Goal: Transaction & Acquisition: Book appointment/travel/reservation

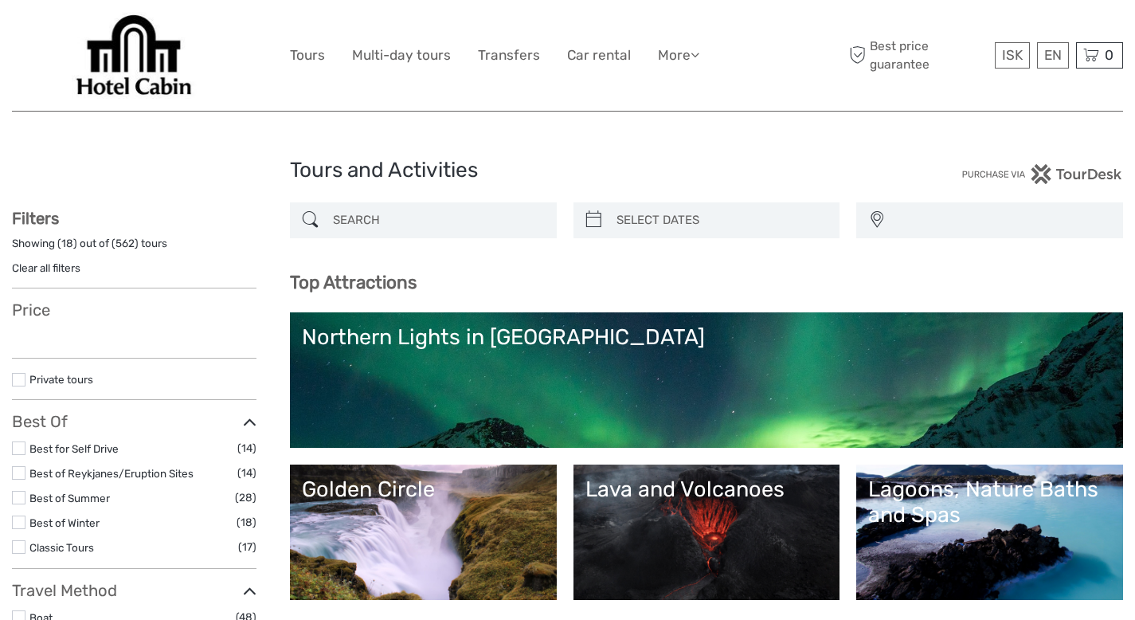
select select
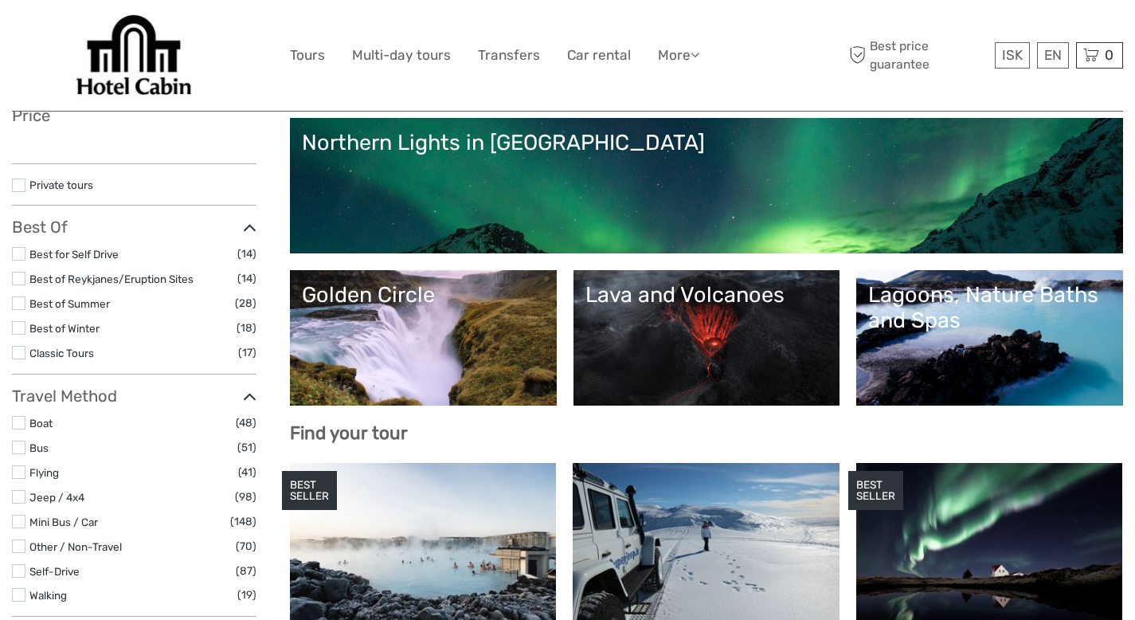
select select
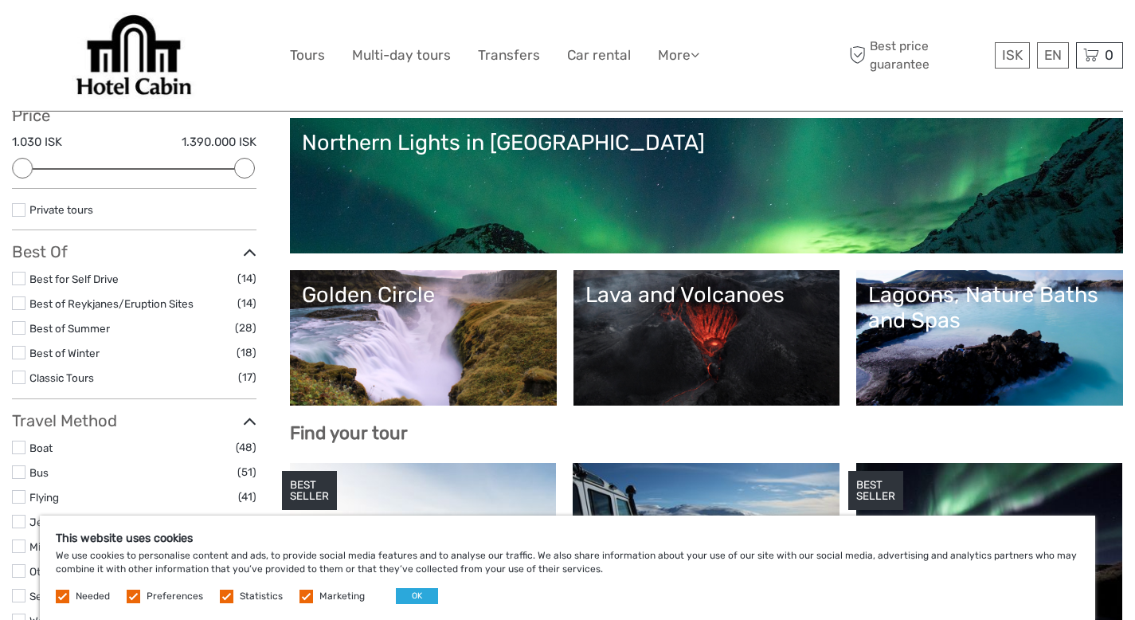
scroll to position [0, 0]
click at [970, 366] on link "Lagoons, Nature Baths and Spas" at bounding box center [989, 338] width 243 height 112
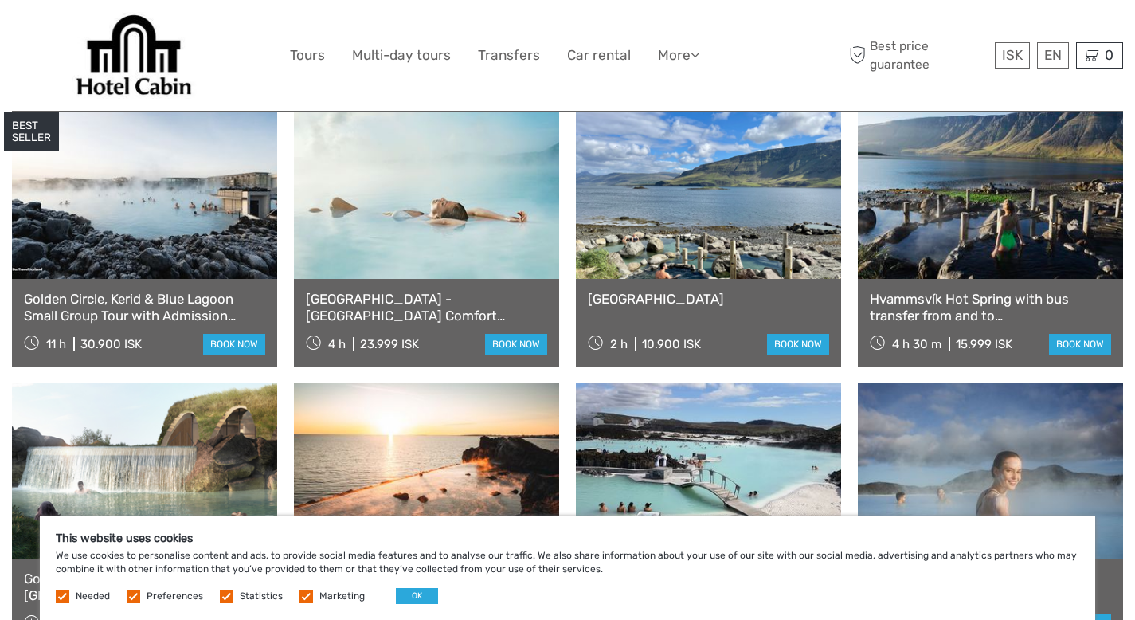
scroll to position [676, 0]
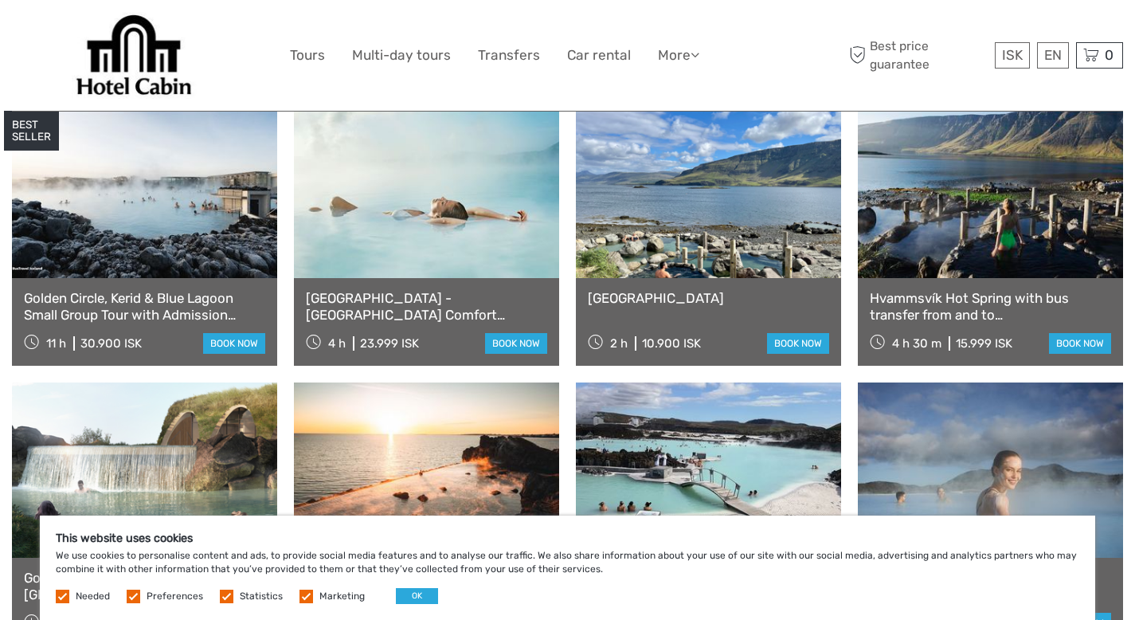
click at [445, 227] on link at bounding box center [426, 190] width 265 height 175
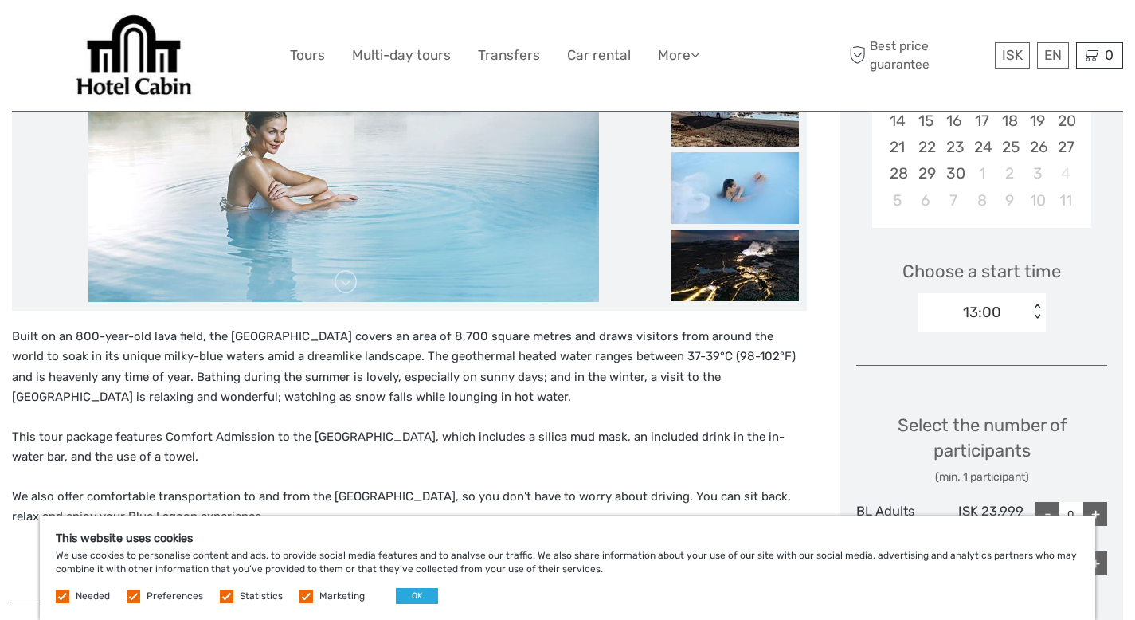
scroll to position [499, 0]
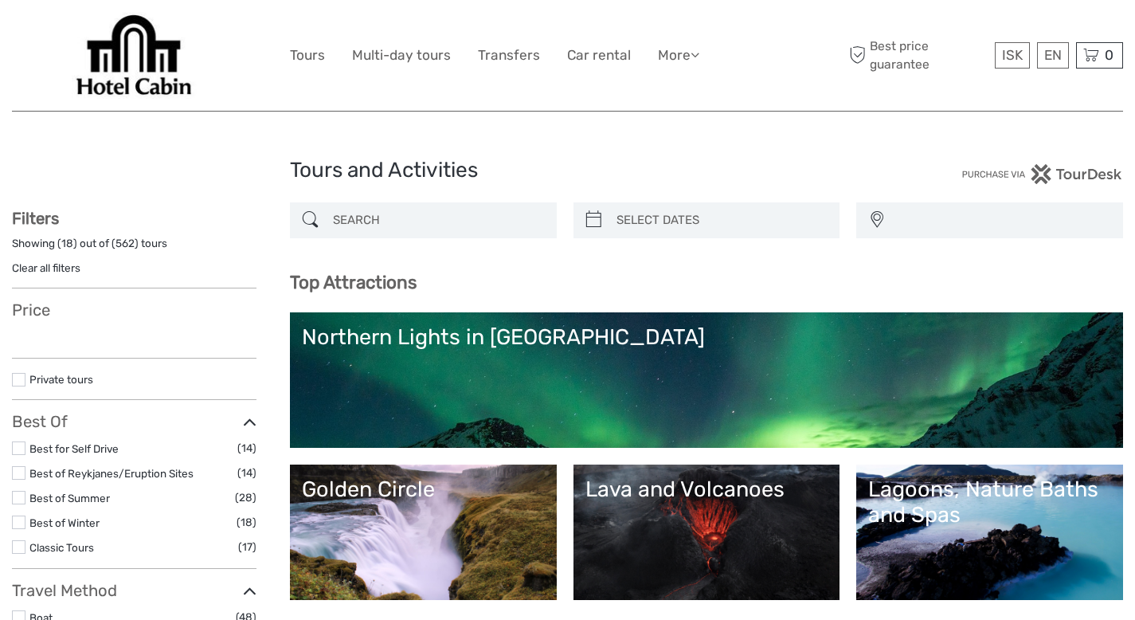
select select
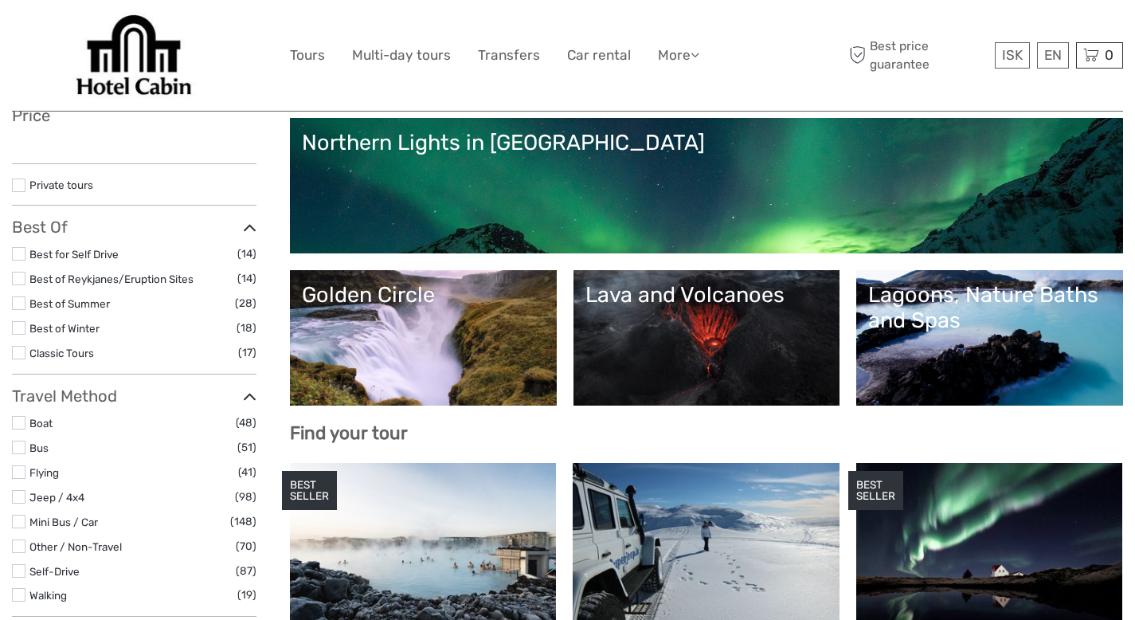
scroll to position [315, 0]
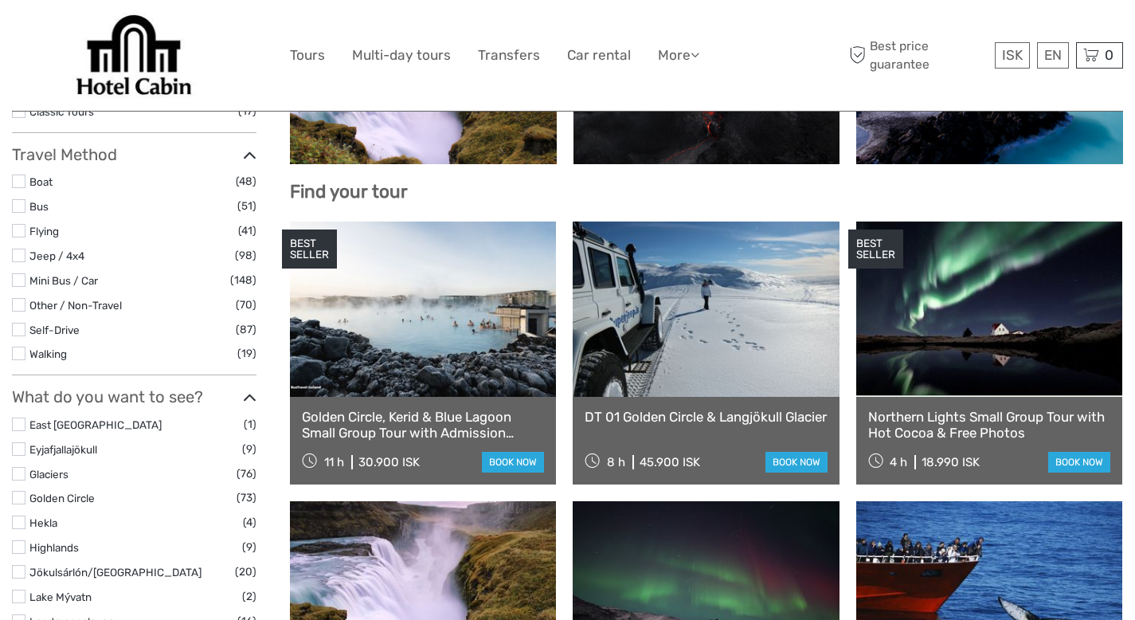
select select
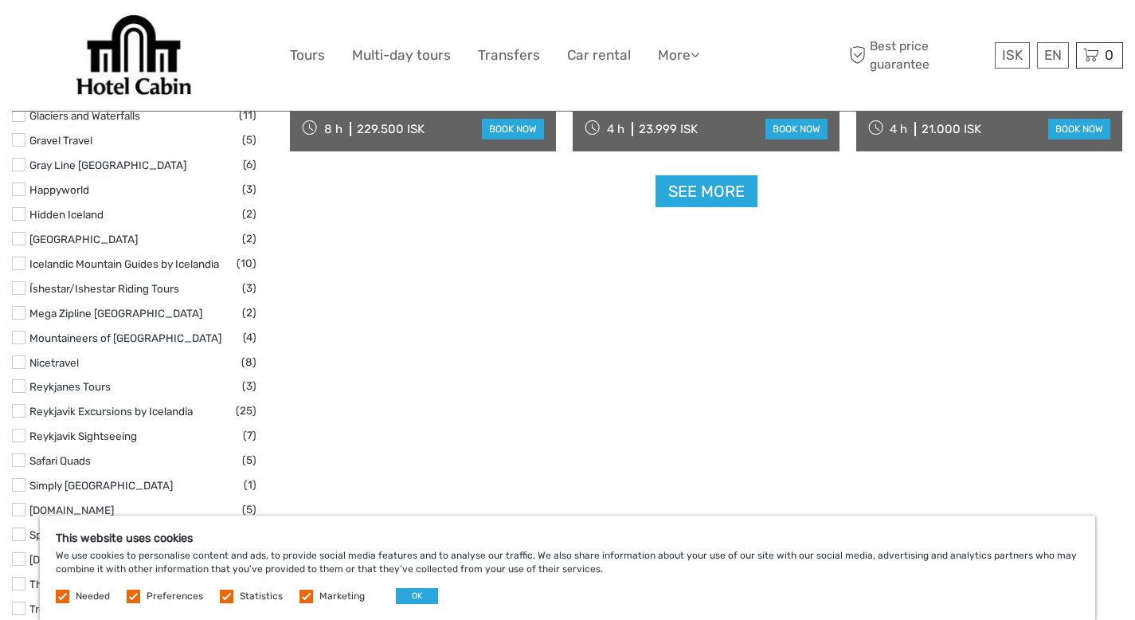
scroll to position [2172, 0]
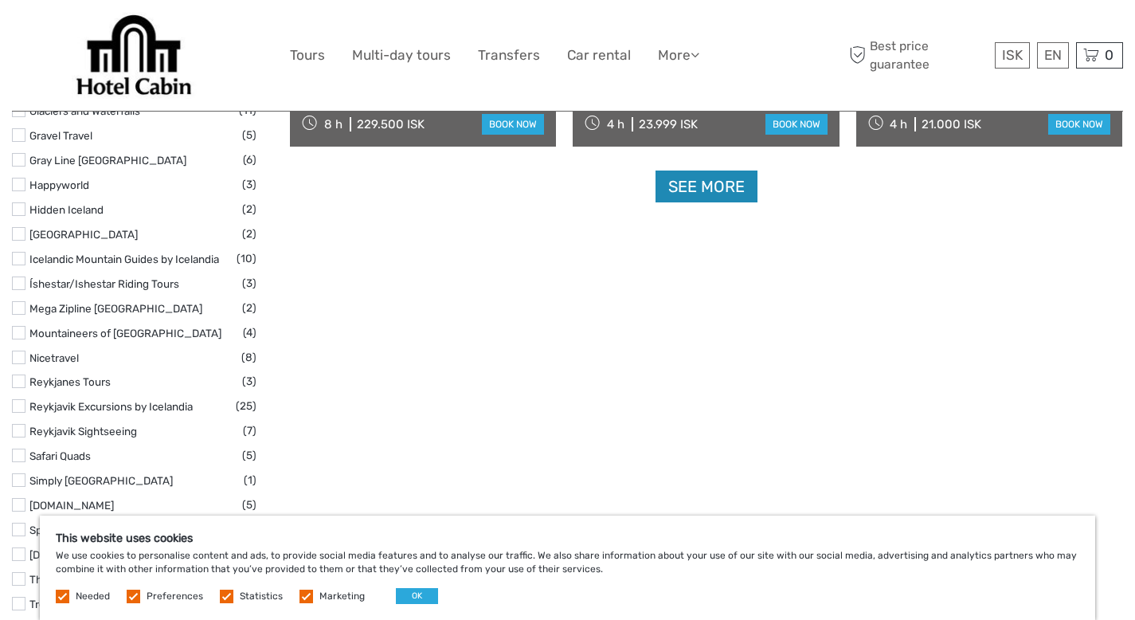
click at [741, 193] on link "See more" at bounding box center [707, 186] width 102 height 33
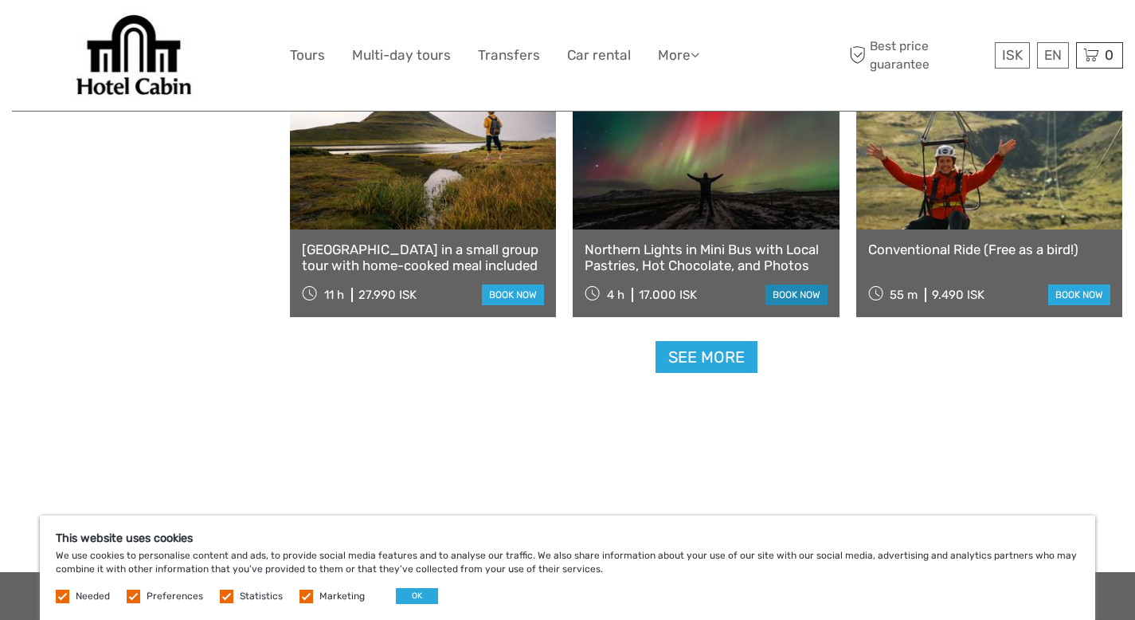
scroll to position [3311, 0]
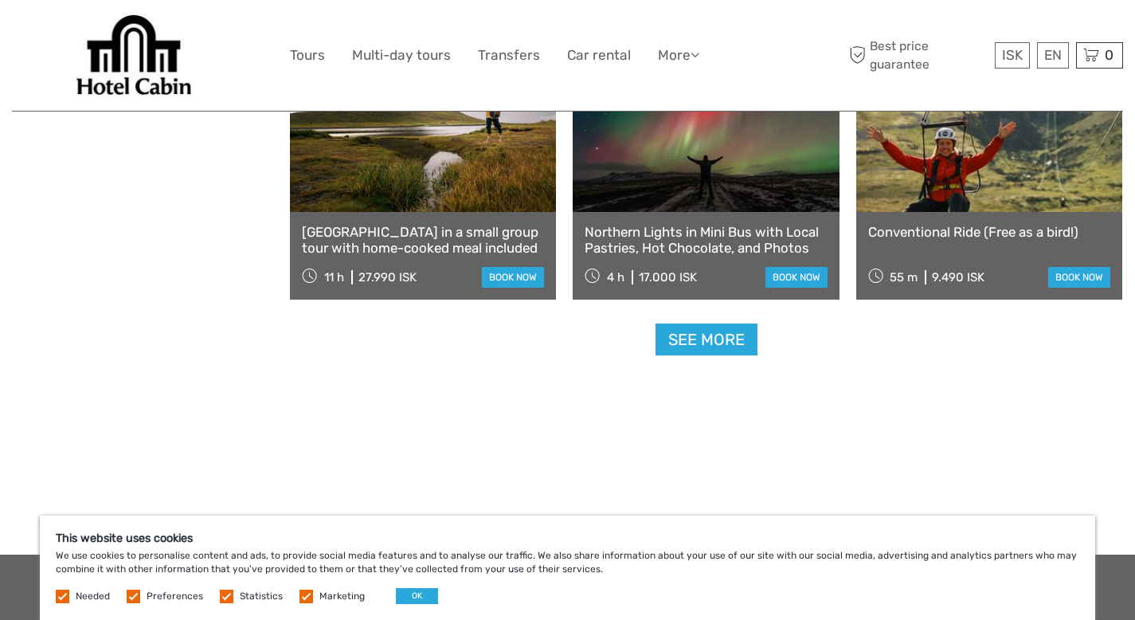
click at [763, 160] on link at bounding box center [706, 124] width 266 height 175
